Goal: Navigation & Orientation: Locate item on page

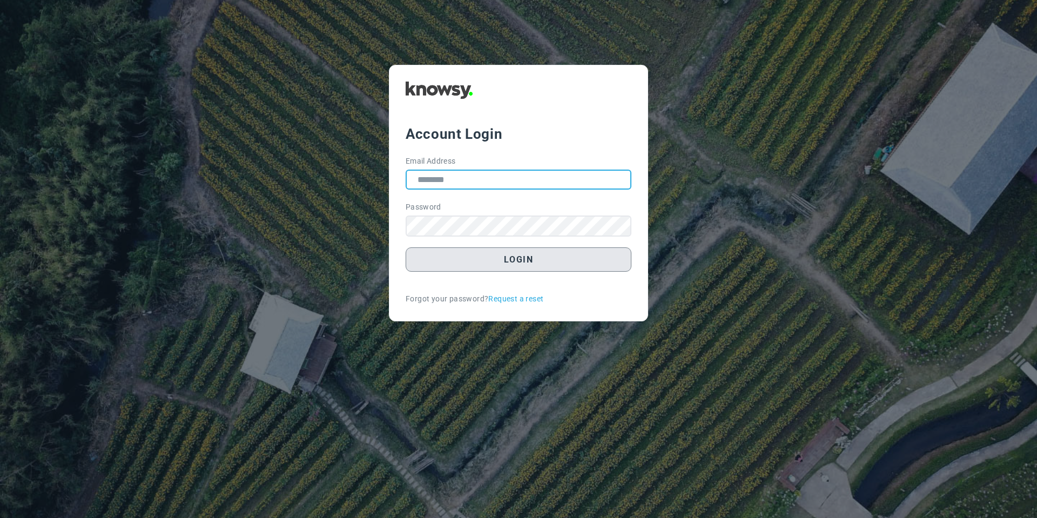
type input "**********"
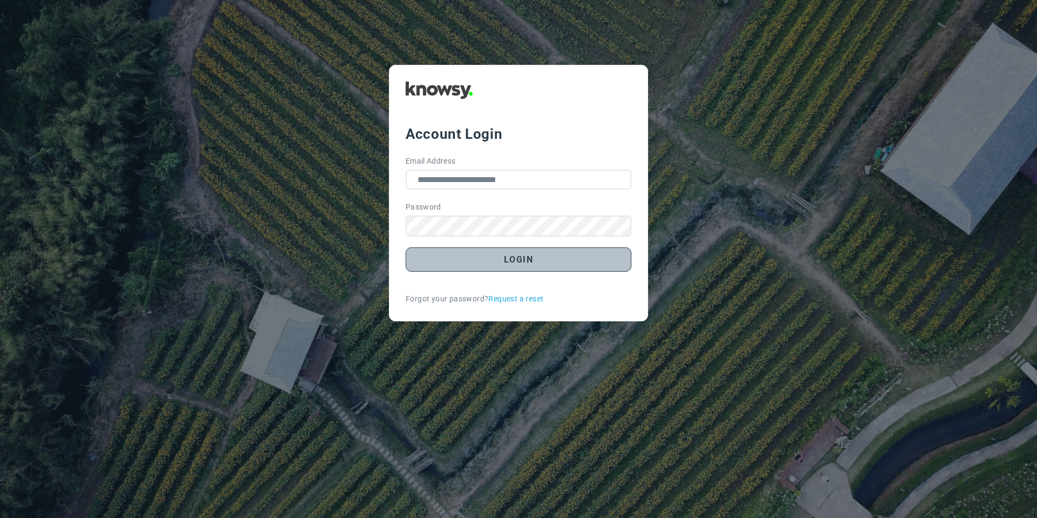
click at [465, 259] on button "Login" at bounding box center [518, 259] width 226 height 24
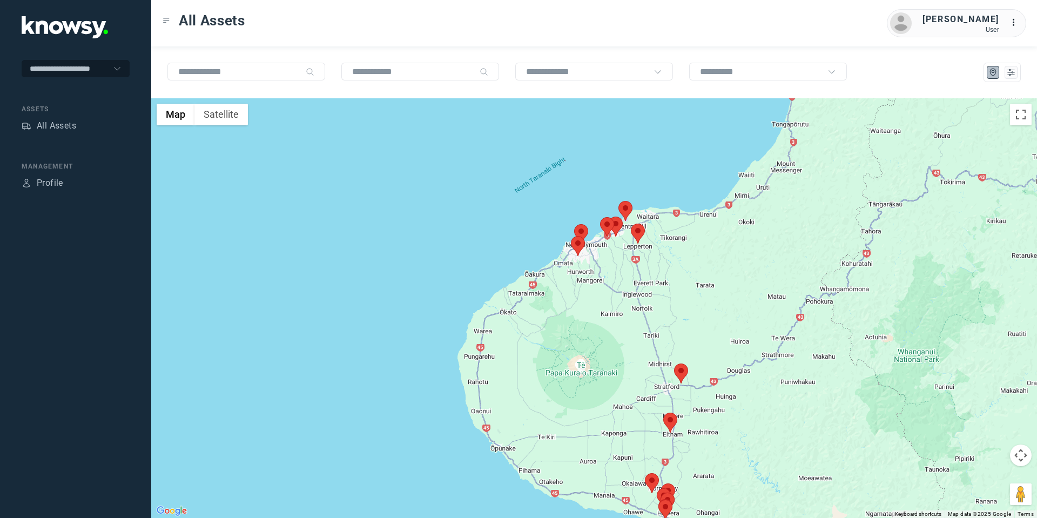
click at [631, 223] on area at bounding box center [631, 223] width 0 height 0
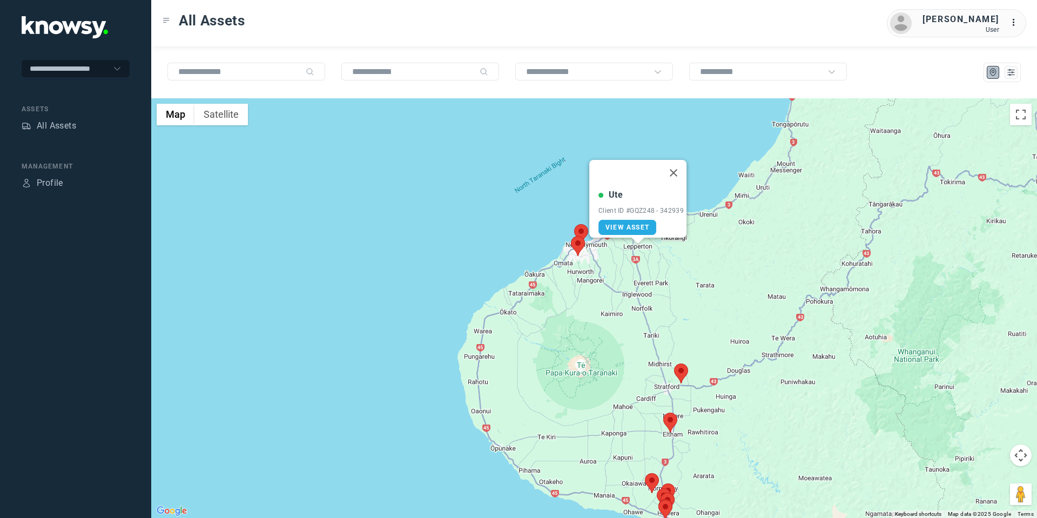
click at [571, 236] on area at bounding box center [571, 236] width 0 height 0
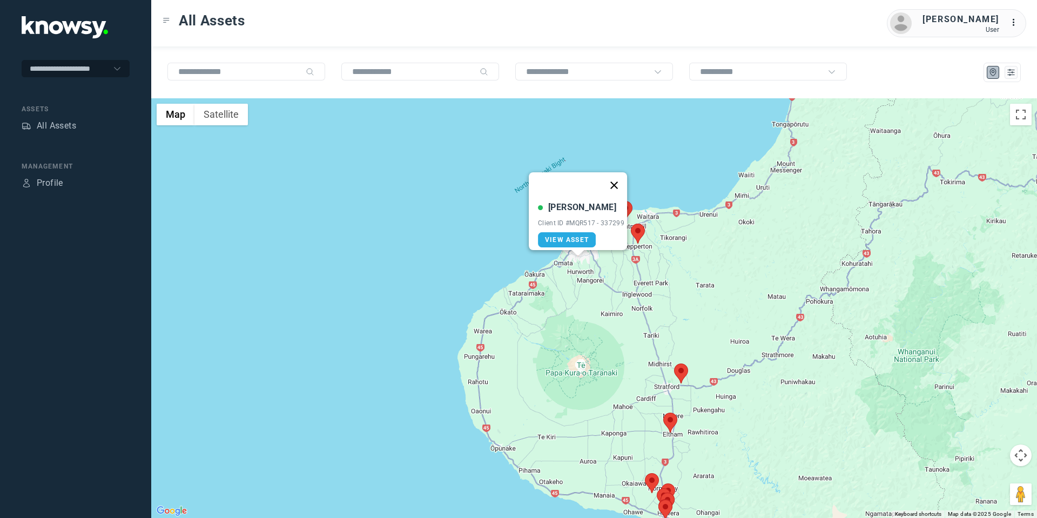
click at [621, 172] on button "Close" at bounding box center [614, 185] width 26 height 26
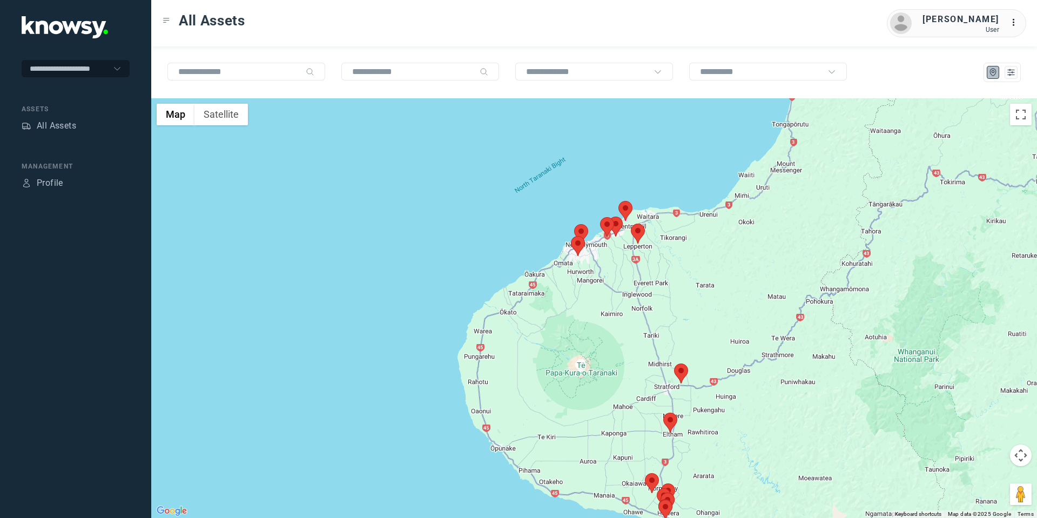
click at [574, 224] on area at bounding box center [574, 224] width 0 height 0
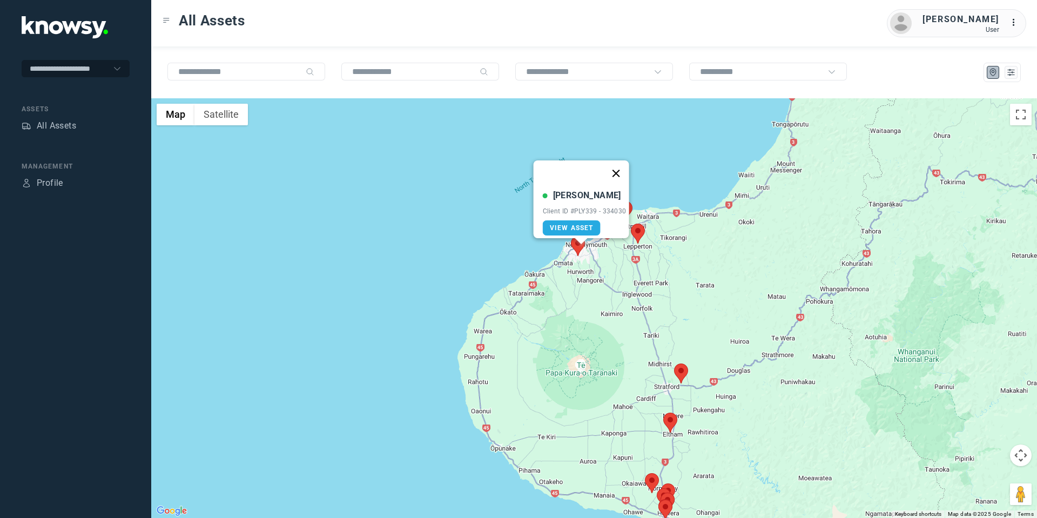
click at [615, 160] on button "Close" at bounding box center [615, 173] width 26 height 26
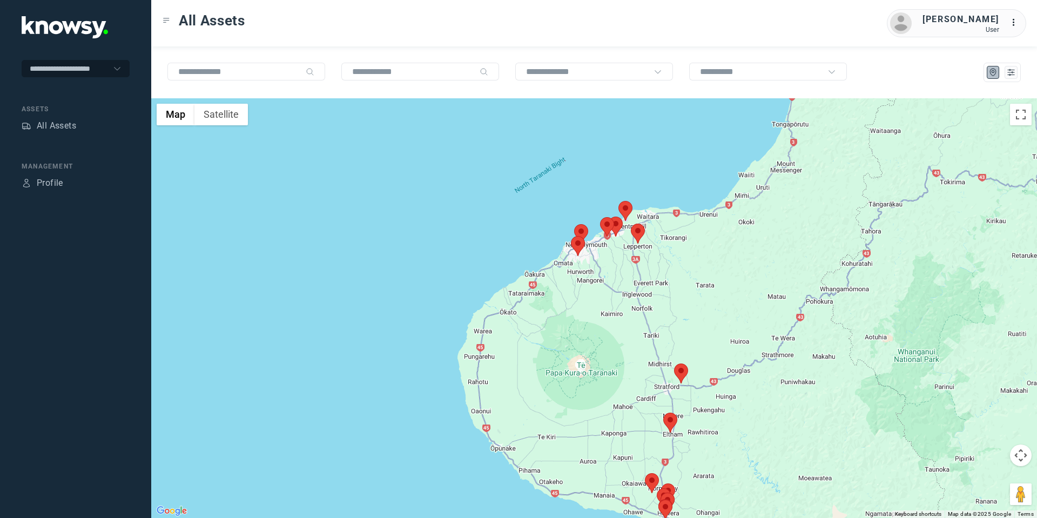
click at [600, 217] on area at bounding box center [600, 217] width 0 height 0
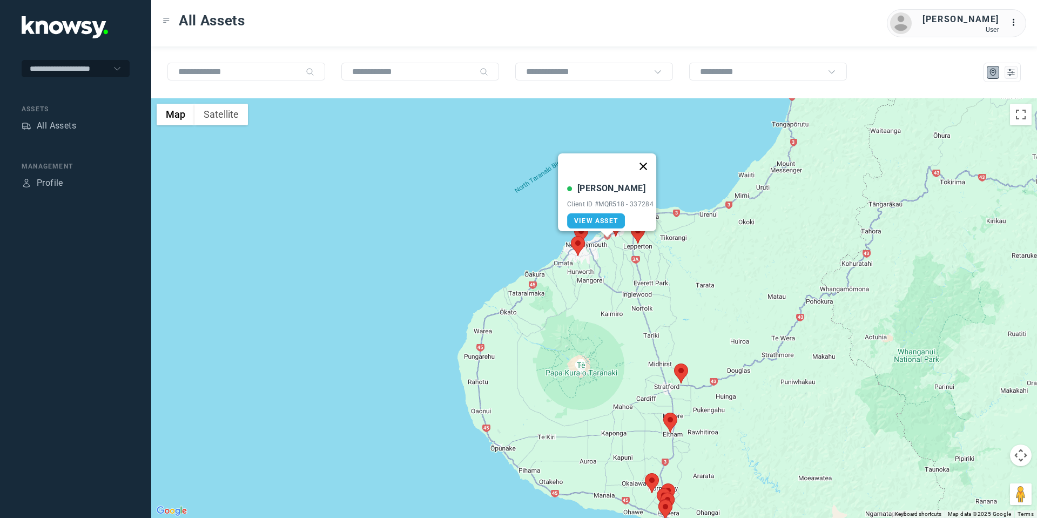
click at [651, 157] on button "Close" at bounding box center [643, 166] width 26 height 26
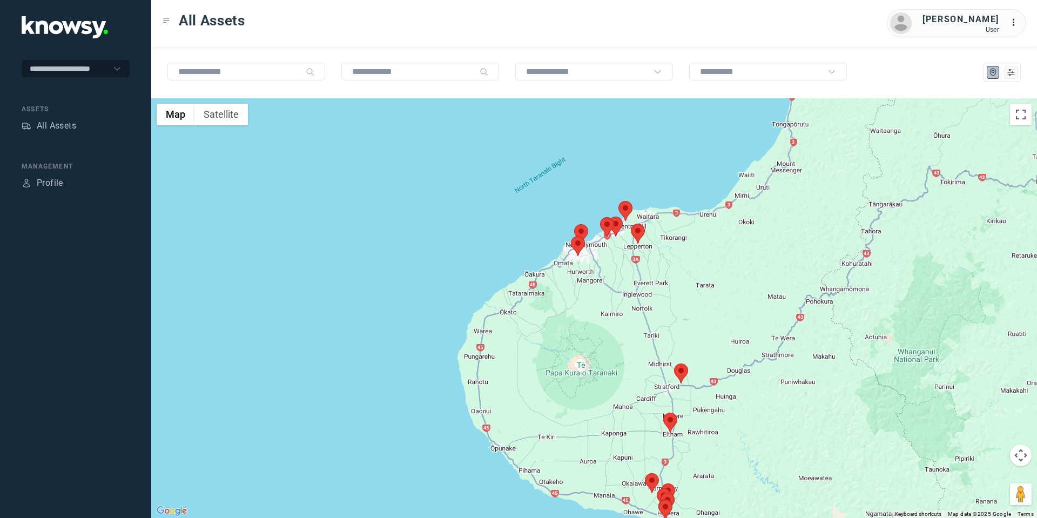
click at [608, 216] on area at bounding box center [608, 216] width 0 height 0
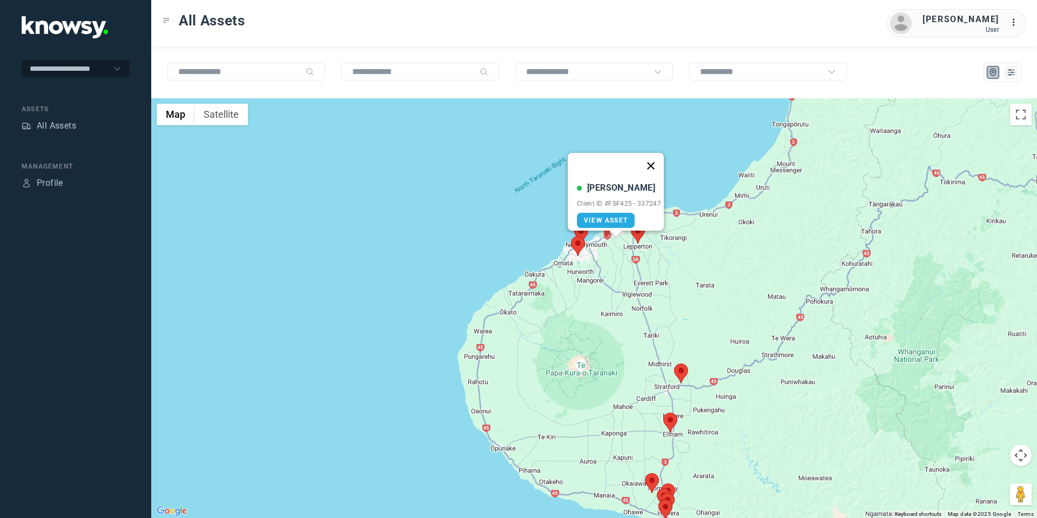
click at [655, 162] on button "Close" at bounding box center [651, 166] width 26 height 26
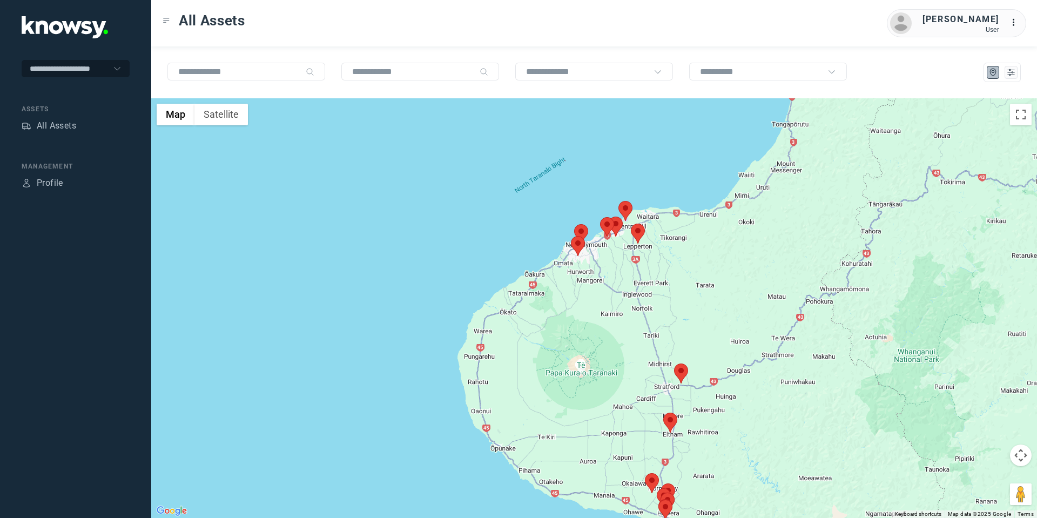
click at [674, 363] on area at bounding box center [674, 363] width 0 height 0
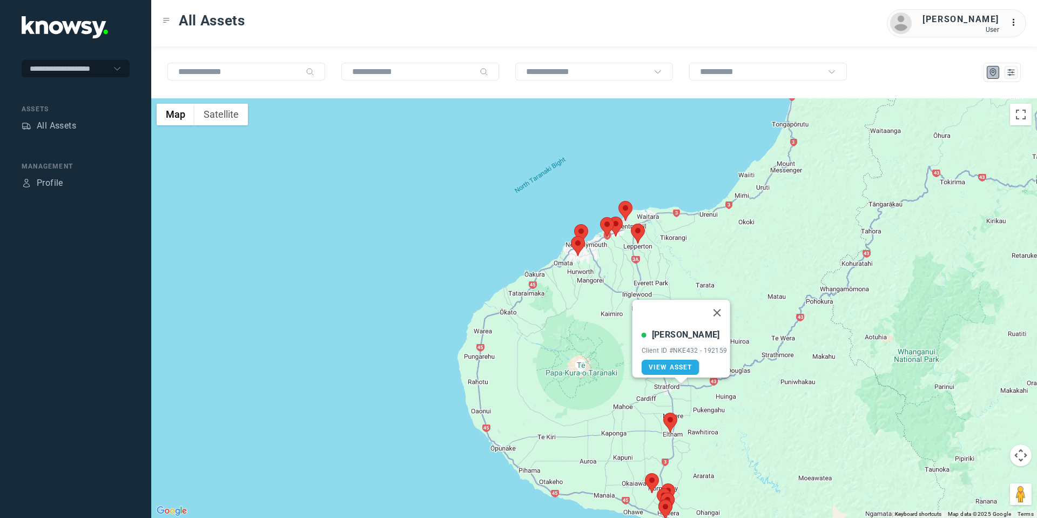
click at [663, 412] on area at bounding box center [663, 412] width 0 height 0
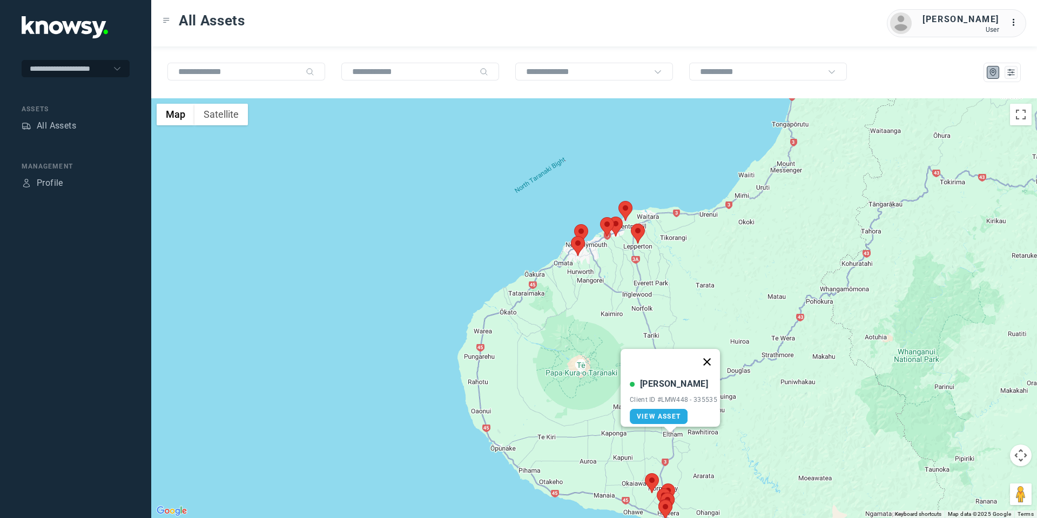
click at [712, 354] on button "Close" at bounding box center [707, 362] width 26 height 26
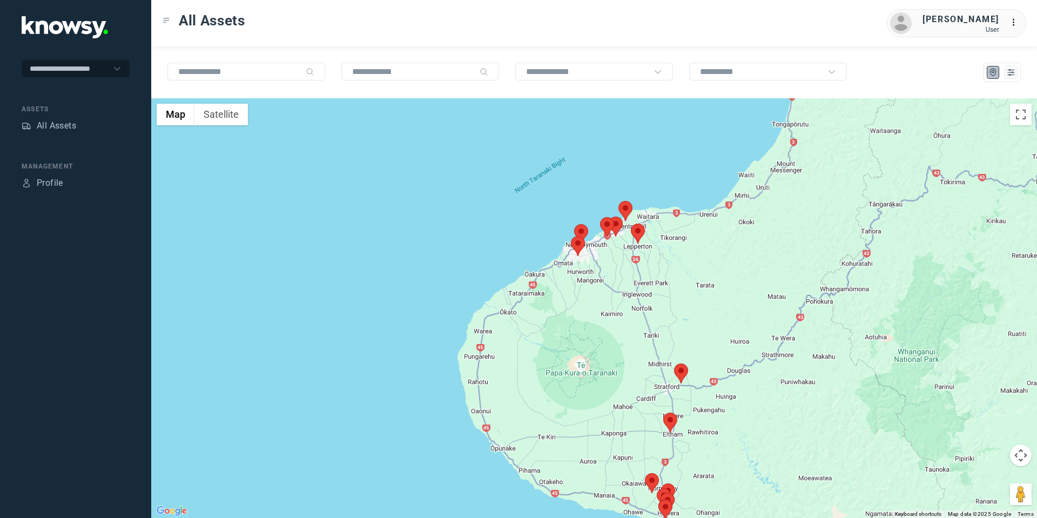
click at [645, 473] on area at bounding box center [645, 473] width 0 height 0
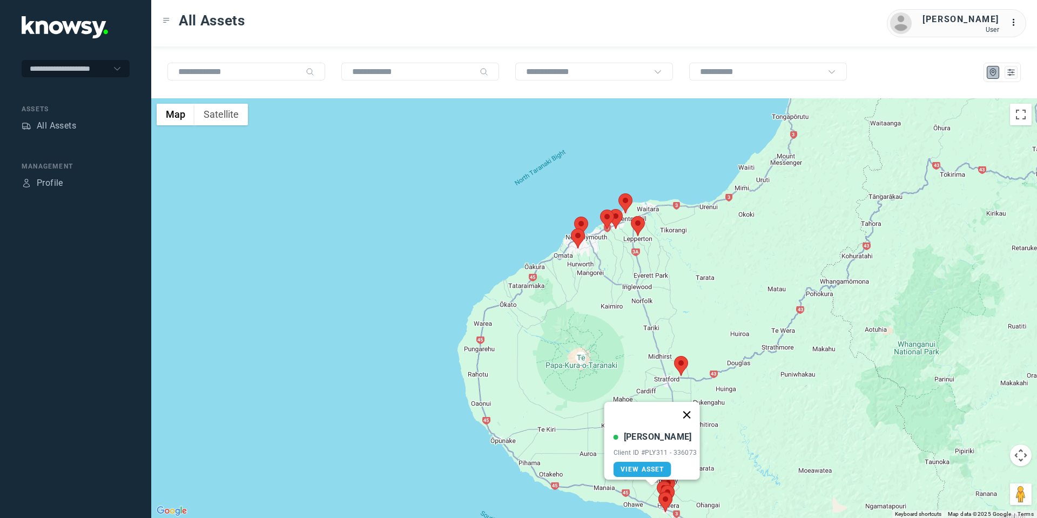
click at [690, 409] on button "Close" at bounding box center [686, 415] width 26 height 26
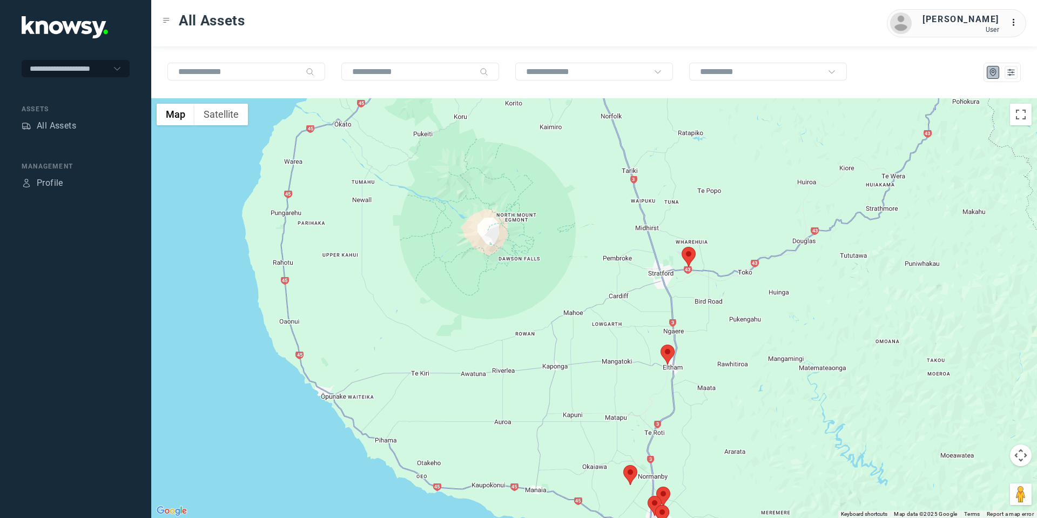
click at [1021, 456] on button "Map camera controls" at bounding box center [1021, 455] width 22 height 22
click at [967, 484] on button "Move down" at bounding box center [967, 482] width 22 height 22
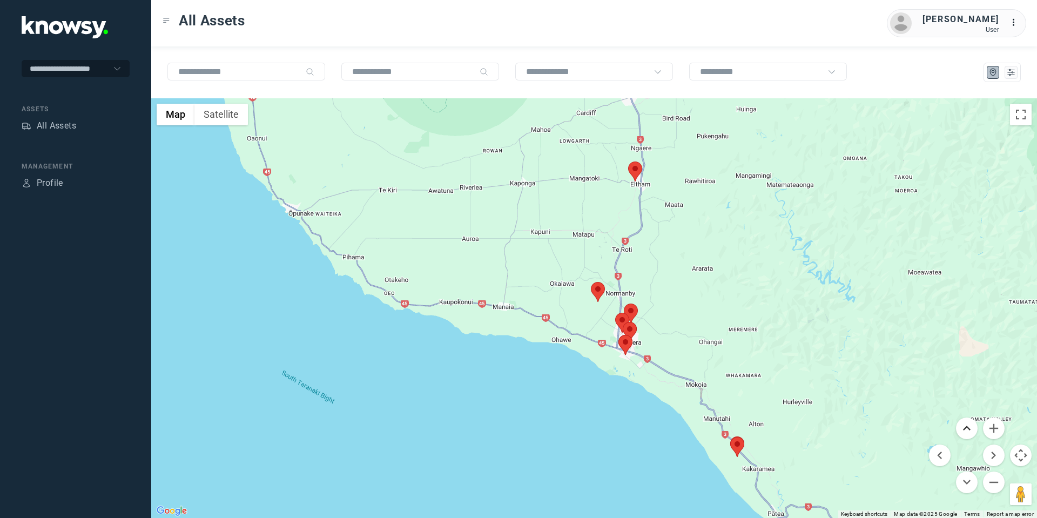
click at [967, 426] on button "Move up" at bounding box center [967, 428] width 22 height 22
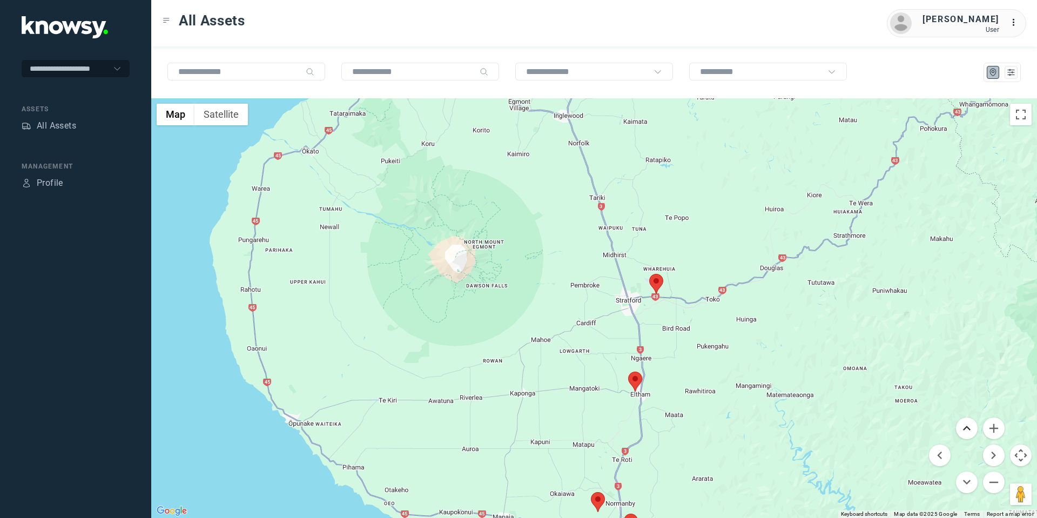
click at [967, 426] on button "Move up" at bounding box center [967, 428] width 22 height 22
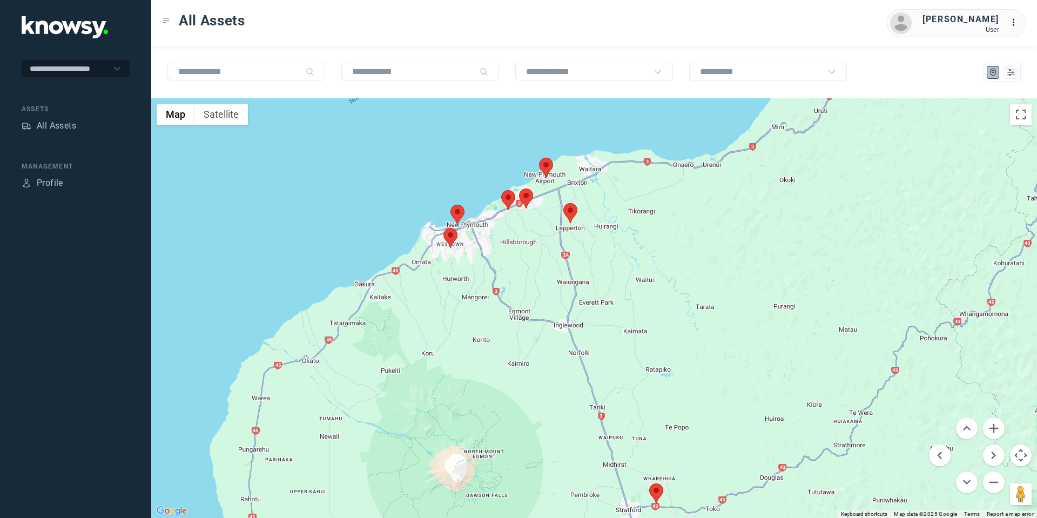
click at [954, 478] on menu at bounding box center [967, 455] width 76 height 76
drag, startPoint x: 968, startPoint y: 480, endPoint x: 966, endPoint y: 462, distance: 19.1
click at [968, 480] on button "Move down" at bounding box center [967, 482] width 22 height 22
